Goal: Task Accomplishment & Management: Manage account settings

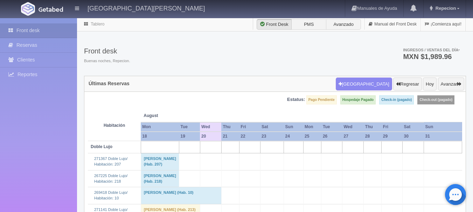
scroll to position [350, 0]
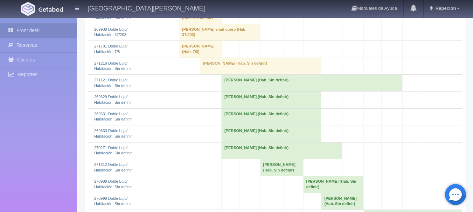
click at [212, 75] on td "MARICELA GARCIA (Hab. Sin definir)" at bounding box center [260, 66] width 121 height 17
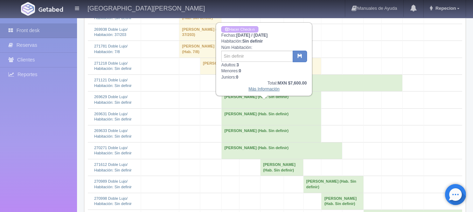
click at [258, 89] on link "Más Información" at bounding box center [264, 89] width 31 height 5
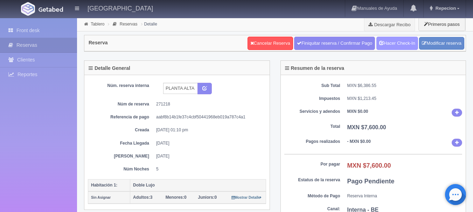
click at [396, 46] on link "Hacer Check-In" at bounding box center [397, 43] width 42 height 13
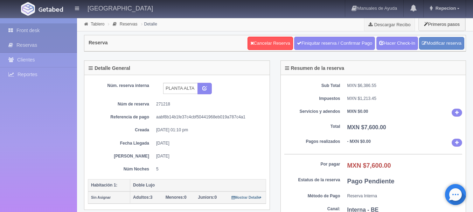
click at [26, 31] on link "Front desk" at bounding box center [38, 30] width 77 height 14
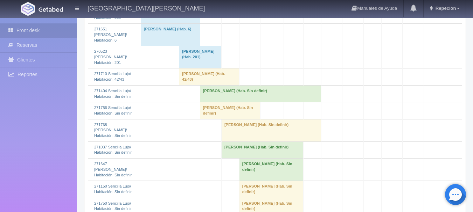
scroll to position [875, 0]
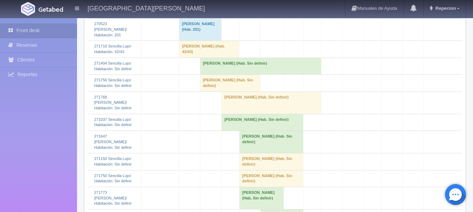
click at [218, 75] on td "Baltazar Miranda (Hab. Sin definir)" at bounding box center [260, 66] width 121 height 17
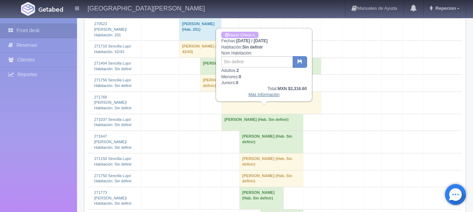
click at [257, 95] on link "Más Información" at bounding box center [264, 94] width 31 height 5
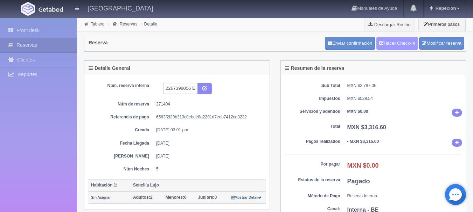
click at [403, 46] on link "Hacer Check-In" at bounding box center [397, 43] width 42 height 13
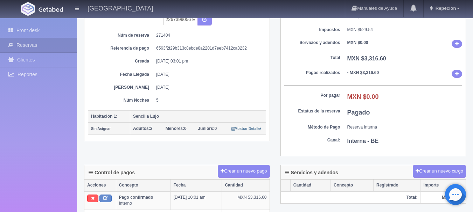
scroll to position [70, 0]
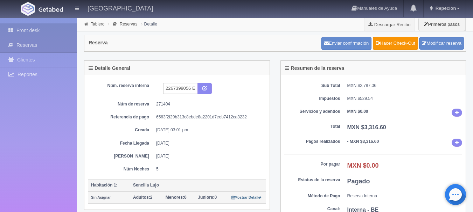
click at [36, 31] on link "Front desk" at bounding box center [38, 30] width 77 height 14
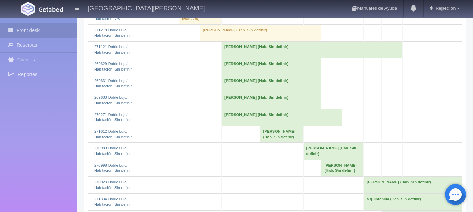
scroll to position [385, 0]
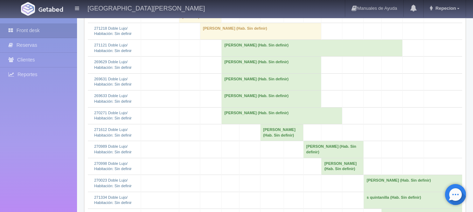
click at [216, 40] on td "MARICELA GARCIA (Hab. Sin definir)" at bounding box center [260, 31] width 121 height 17
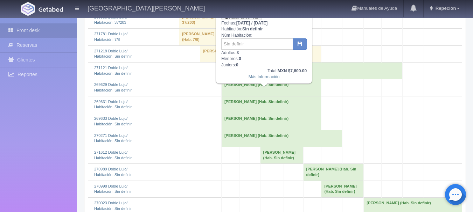
scroll to position [350, 0]
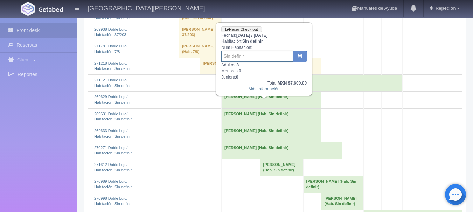
click at [257, 56] on input "text" at bounding box center [257, 56] width 72 height 11
type input "33"
click at [302, 58] on icon "button" at bounding box center [300, 56] width 5 height 5
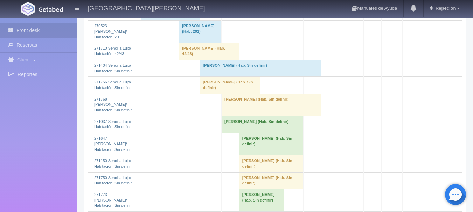
scroll to position [875, 0]
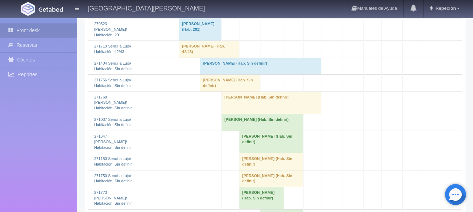
click at [217, 75] on td "Baltazar Miranda (Hab. Sin definir)" at bounding box center [260, 66] width 121 height 17
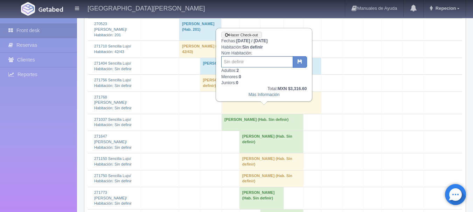
click at [228, 64] on input "text" at bounding box center [257, 61] width 72 height 11
type input "104"
click at [298, 62] on icon "button" at bounding box center [300, 61] width 5 height 5
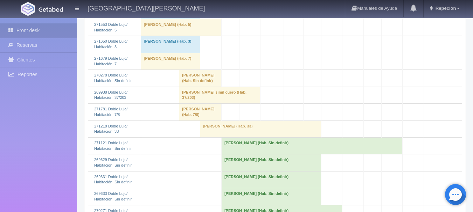
scroll to position [280, 0]
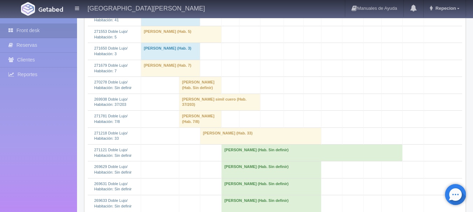
click at [196, 94] on td "[PERSON_NAME] (Hab. Sin definir)" at bounding box center [200, 85] width 42 height 17
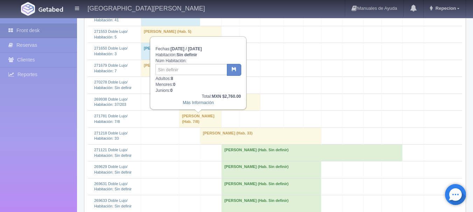
click at [200, 94] on td "[PERSON_NAME] (Hab. Sin definir)" at bounding box center [200, 85] width 42 height 17
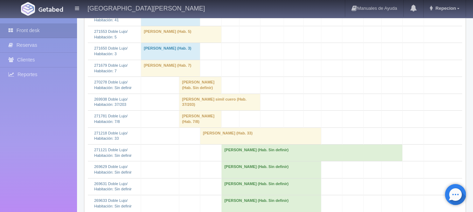
click at [200, 94] on td "[PERSON_NAME] (Hab. Sin definir)" at bounding box center [200, 85] width 42 height 17
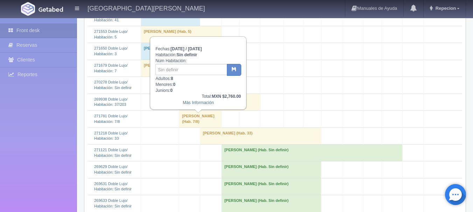
click at [204, 94] on td "[PERSON_NAME] (Hab. Sin definir)" at bounding box center [200, 85] width 42 height 17
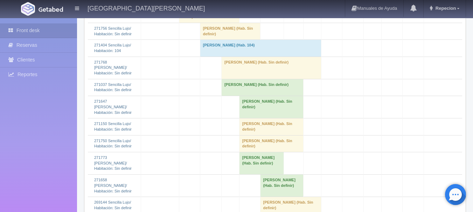
scroll to position [875, 0]
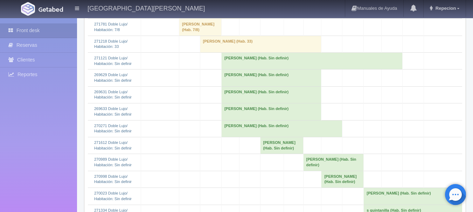
scroll to position [350, 0]
